Goal: Task Accomplishment & Management: Use online tool/utility

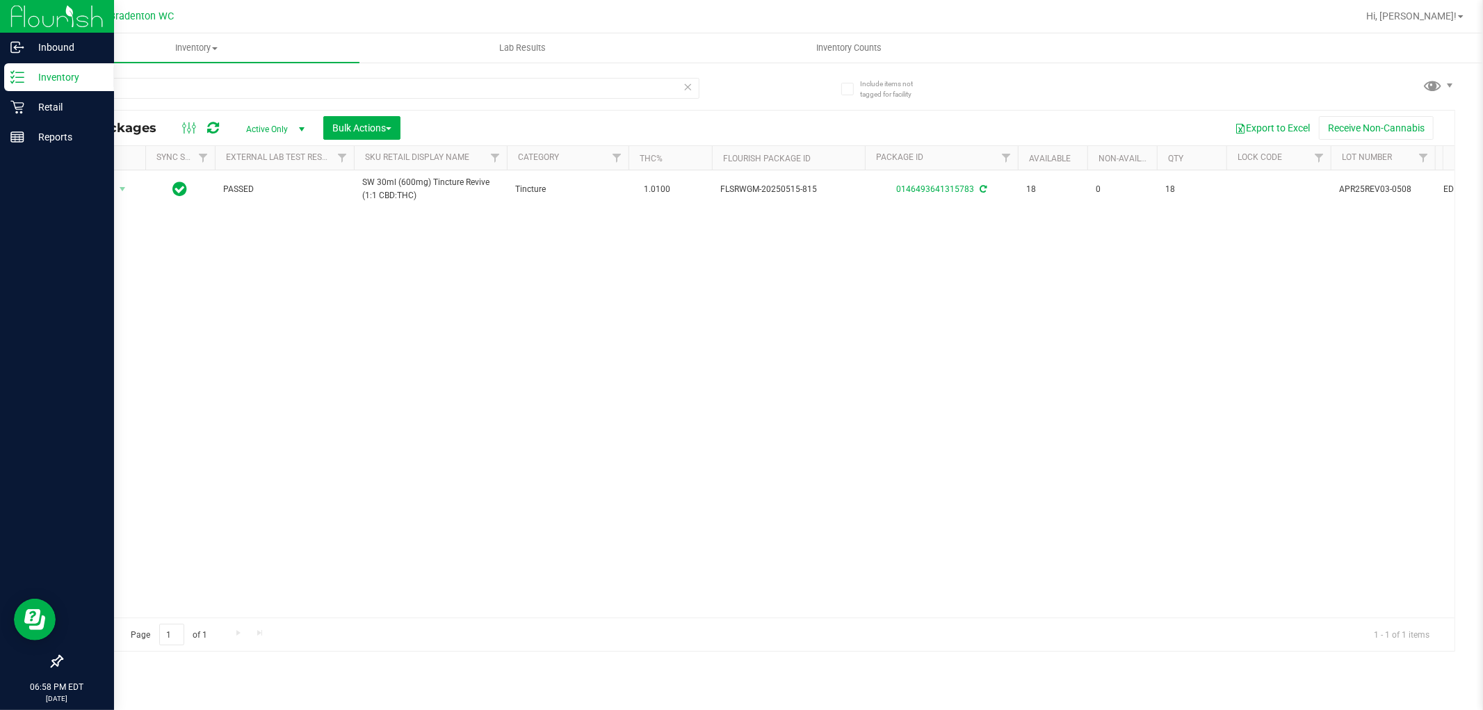
click at [72, 78] on p "Inventory" at bounding box center [65, 77] width 83 height 17
click at [59, 106] on p "Retail" at bounding box center [65, 107] width 83 height 17
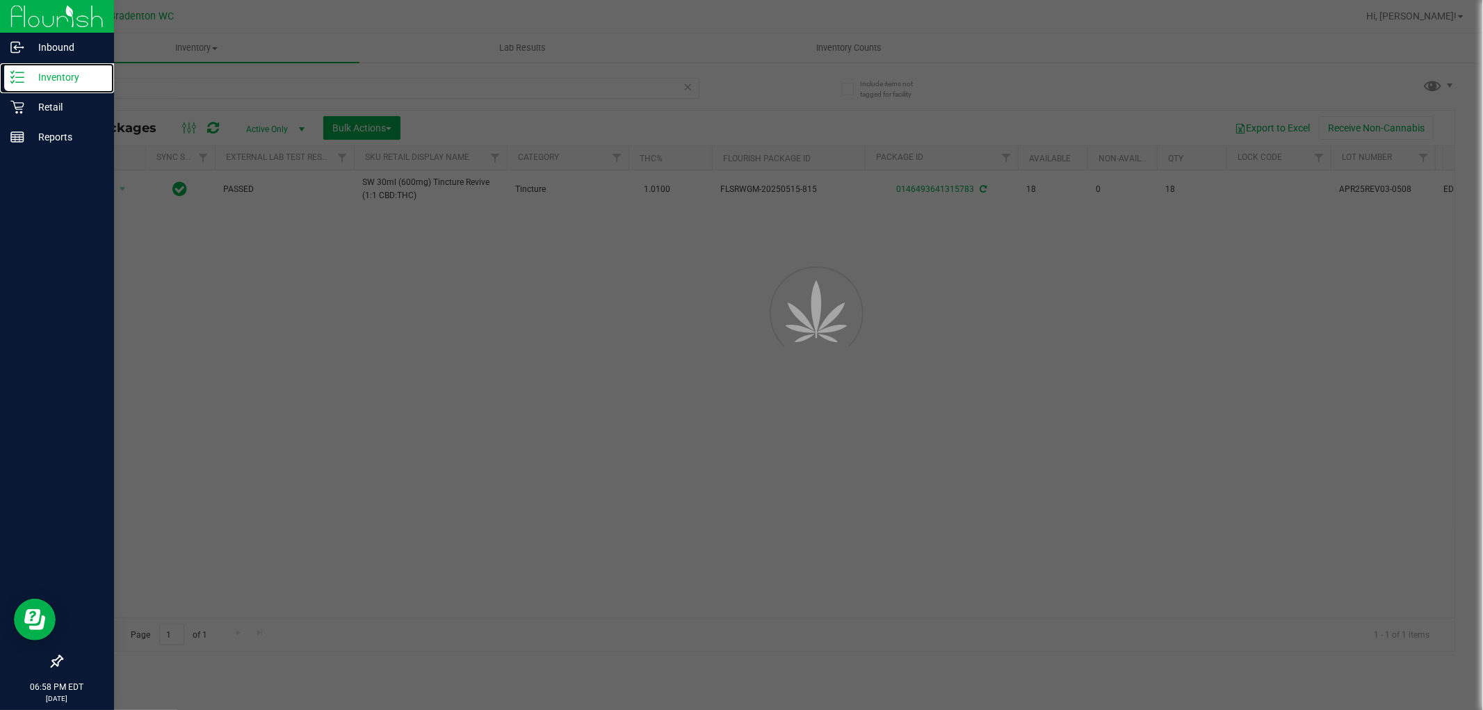
click at [60, 85] on p "Inventory" at bounding box center [65, 77] width 83 height 17
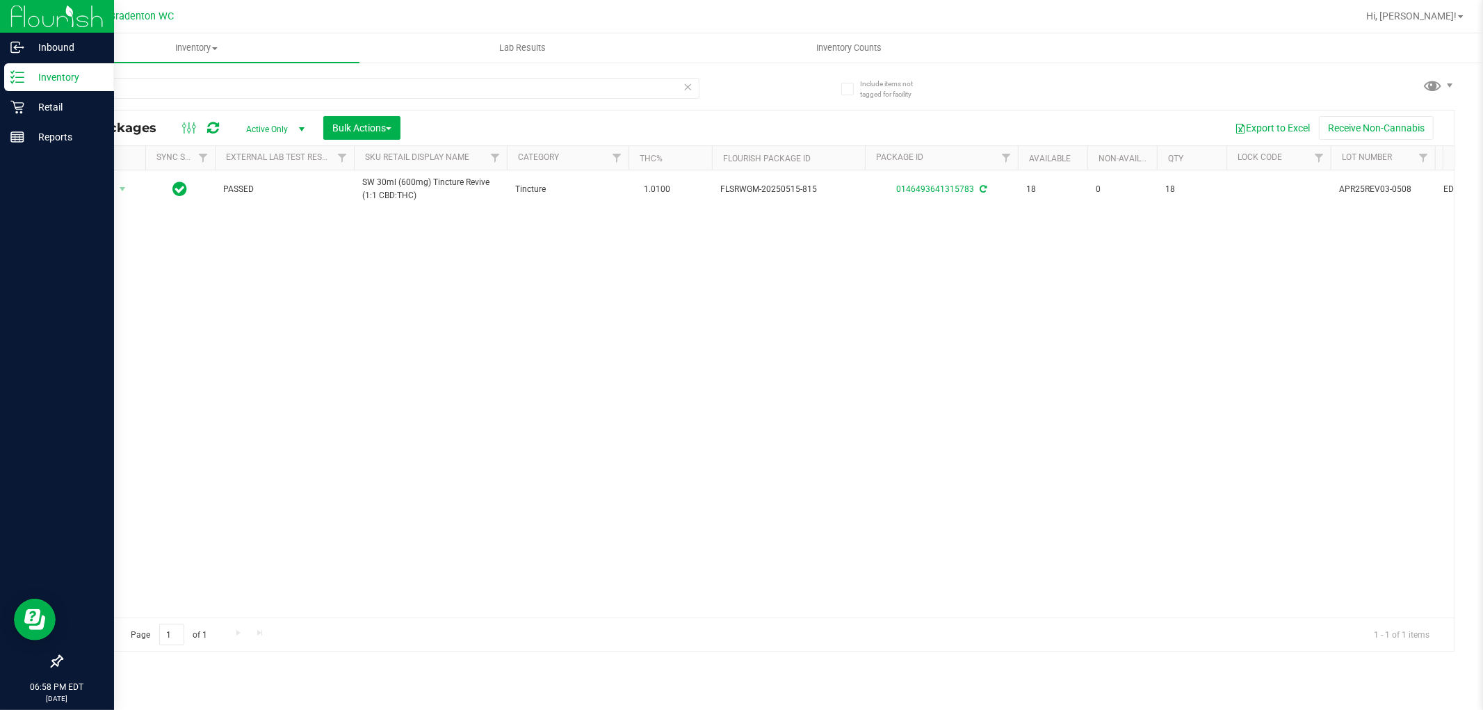
click at [67, 72] on p "Inventory" at bounding box center [65, 77] width 83 height 17
click at [46, 107] on p "Retail" at bounding box center [65, 107] width 83 height 17
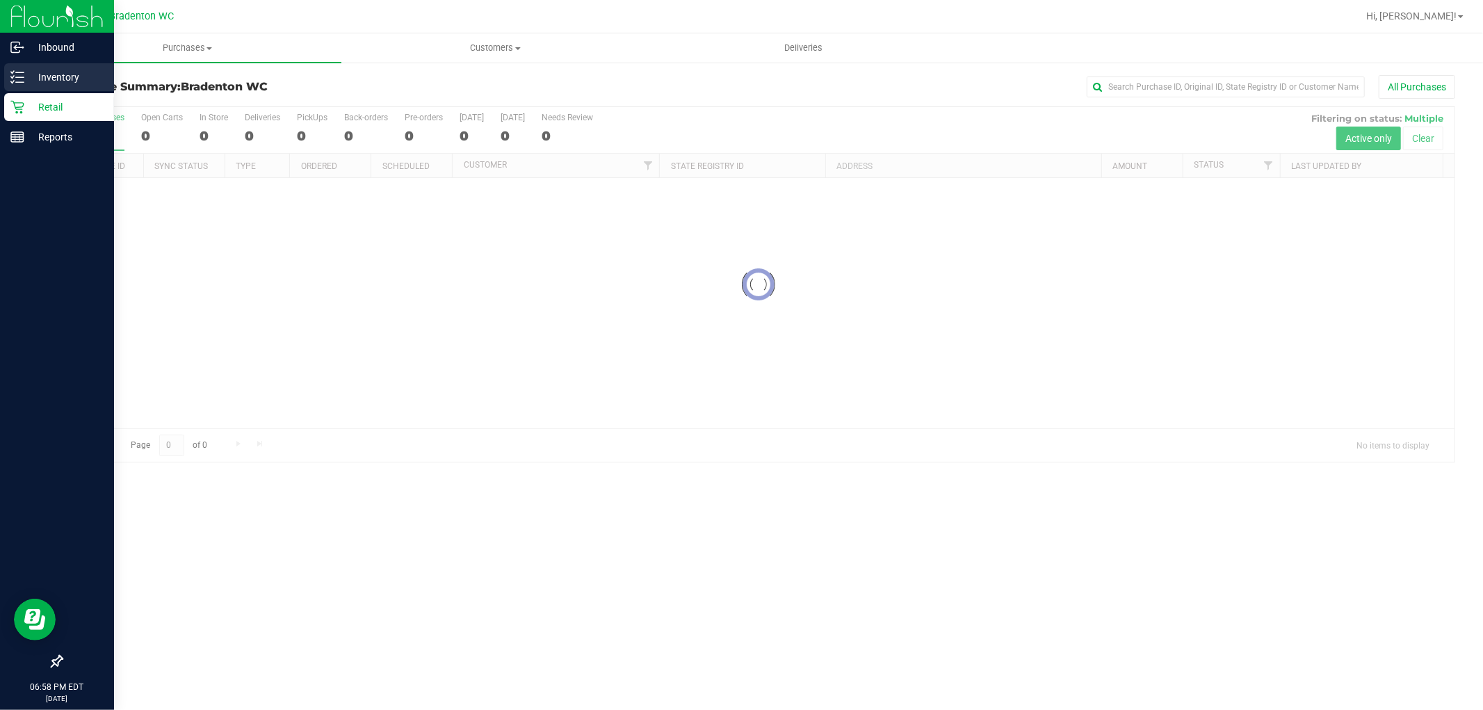
click at [56, 80] on p "Inventory" at bounding box center [65, 77] width 83 height 17
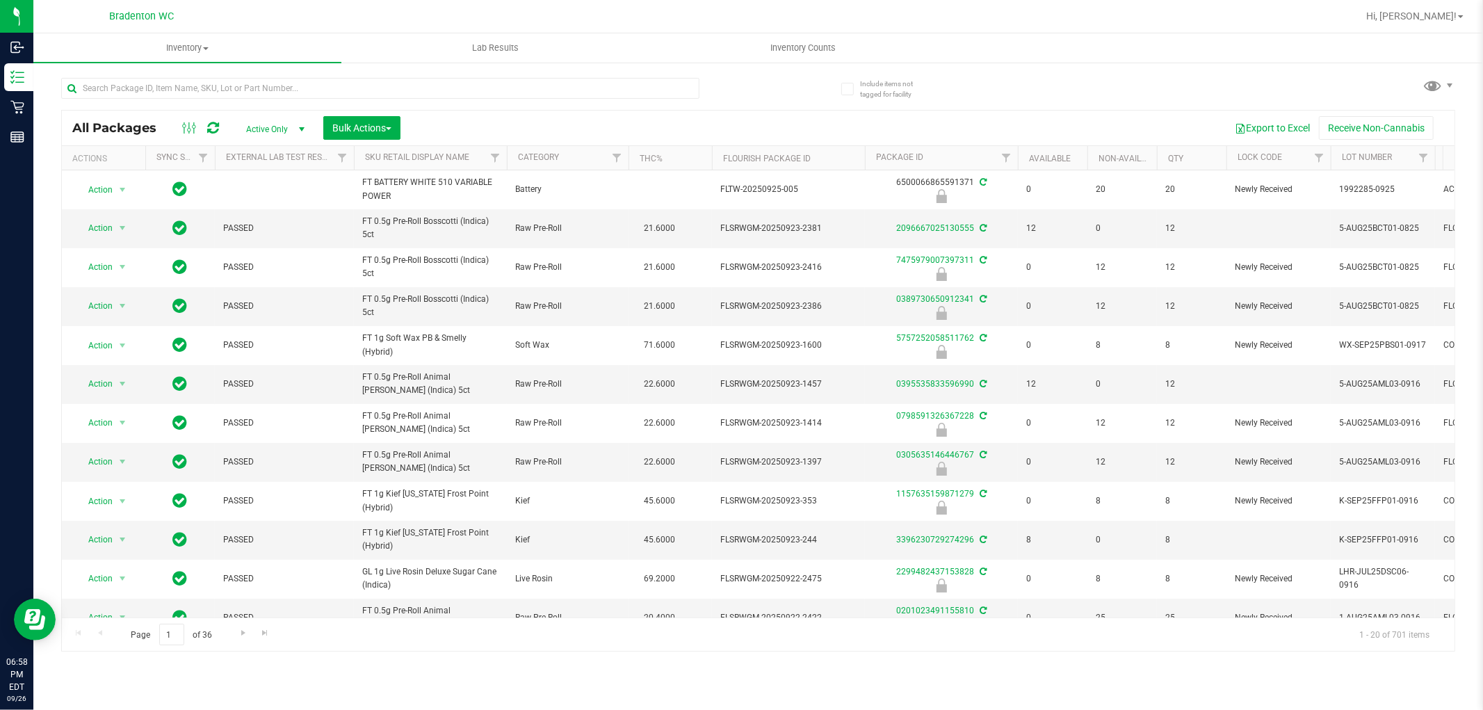
click at [433, 163] on th "Sku Retail Display Name" at bounding box center [430, 158] width 153 height 24
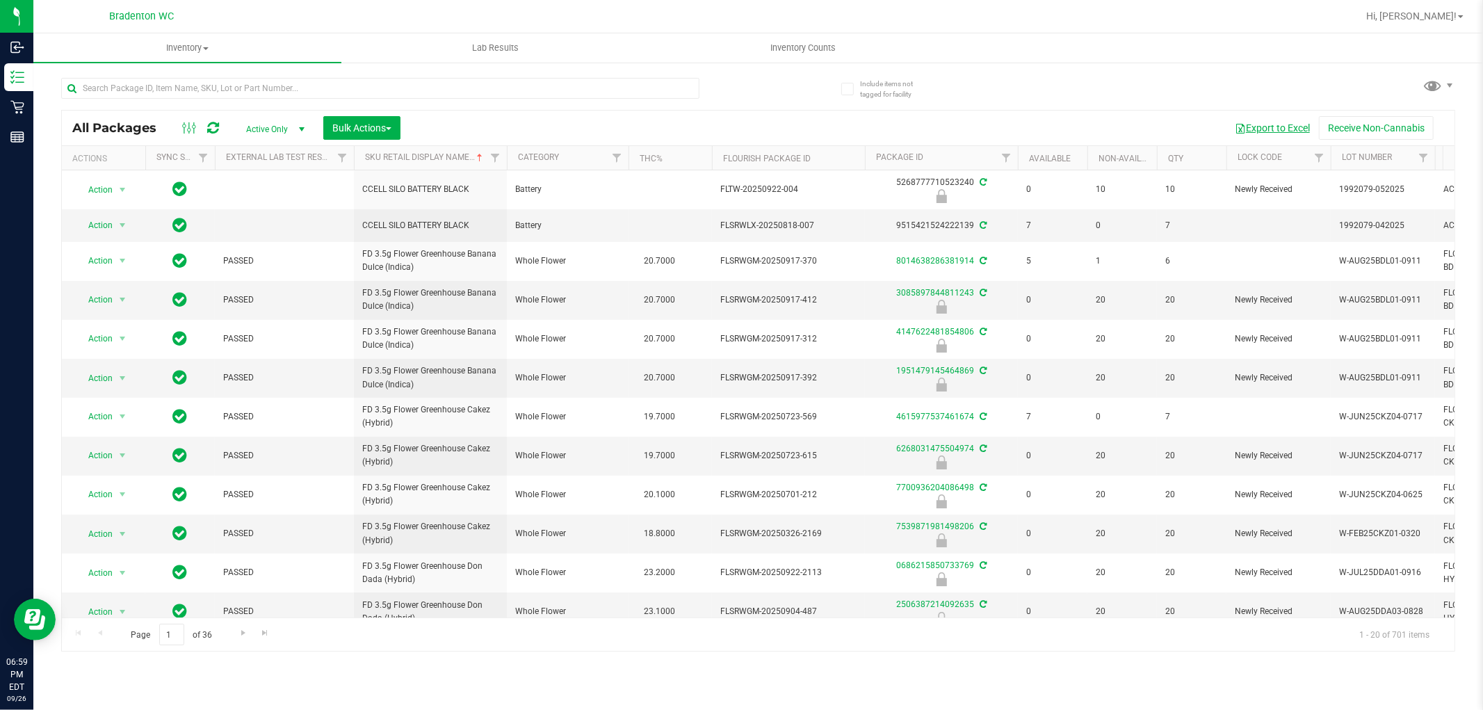
click at [1273, 129] on button "Export to Excel" at bounding box center [1272, 128] width 93 height 24
click at [300, 128] on span "select" at bounding box center [301, 129] width 11 height 11
click at [374, 132] on span "Bulk Actions" at bounding box center [361, 127] width 59 height 11
